Goal: Obtain resource: Obtain resource

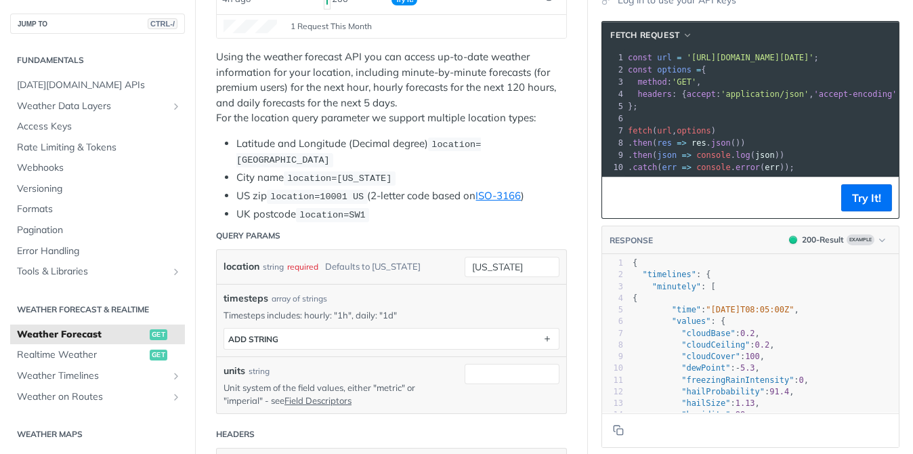
scroll to position [203, 0]
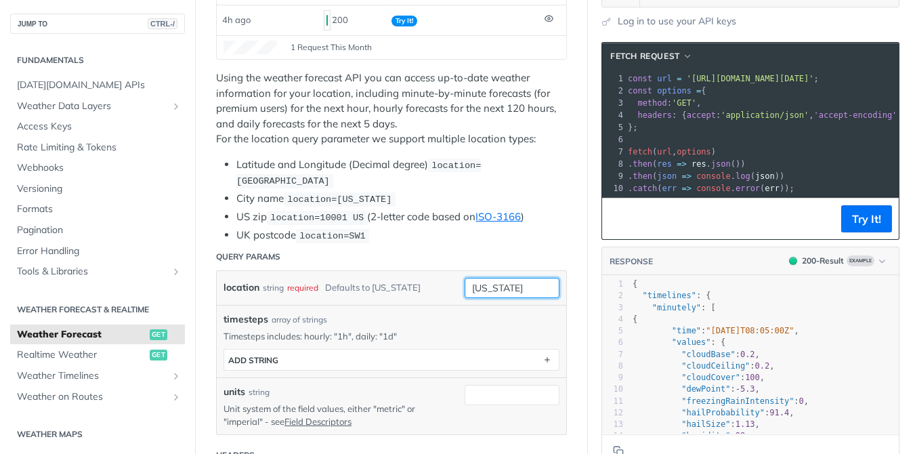
click at [499, 282] on input "[US_STATE]" at bounding box center [512, 288] width 95 height 20
type input "n"
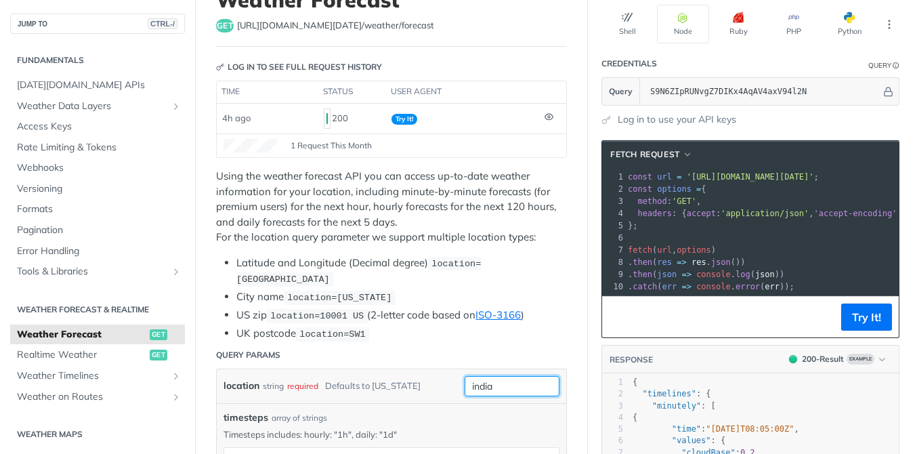
scroll to position [136, 0]
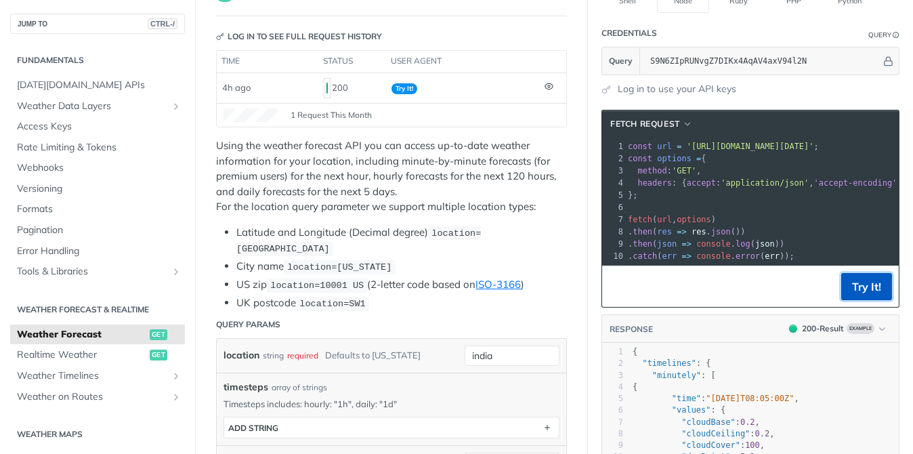
click at [842, 293] on button "Try It!" at bounding box center [867, 286] width 51 height 27
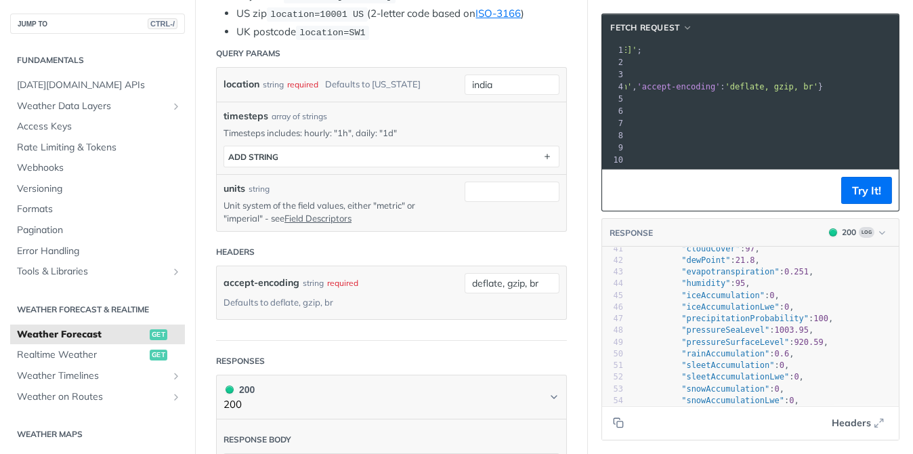
scroll to position [677, 0]
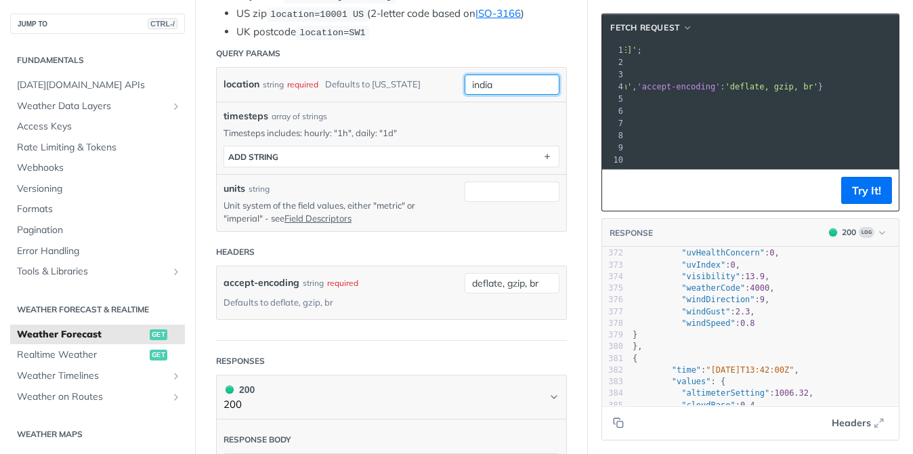
click at [494, 82] on input "india" at bounding box center [512, 85] width 95 height 20
type input "i"
type input "dindigul"
click at [842, 191] on button "Try It!" at bounding box center [867, 190] width 51 height 27
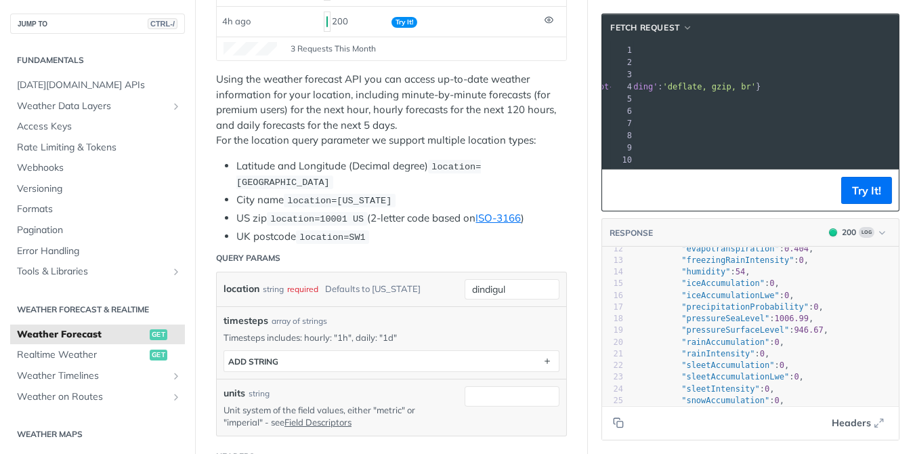
drag, startPoint x: 678, startPoint y: 51, endPoint x: 877, endPoint y: 49, distance: 199.2
click at [575, 49] on span "'[URL][DOMAIN_NAME][DATE]'" at bounding box center [511, 49] width 127 height 9
copy span "[URL][DOMAIN_NAME][DATE]"
